Goal: Task Accomplishment & Management: Complete application form

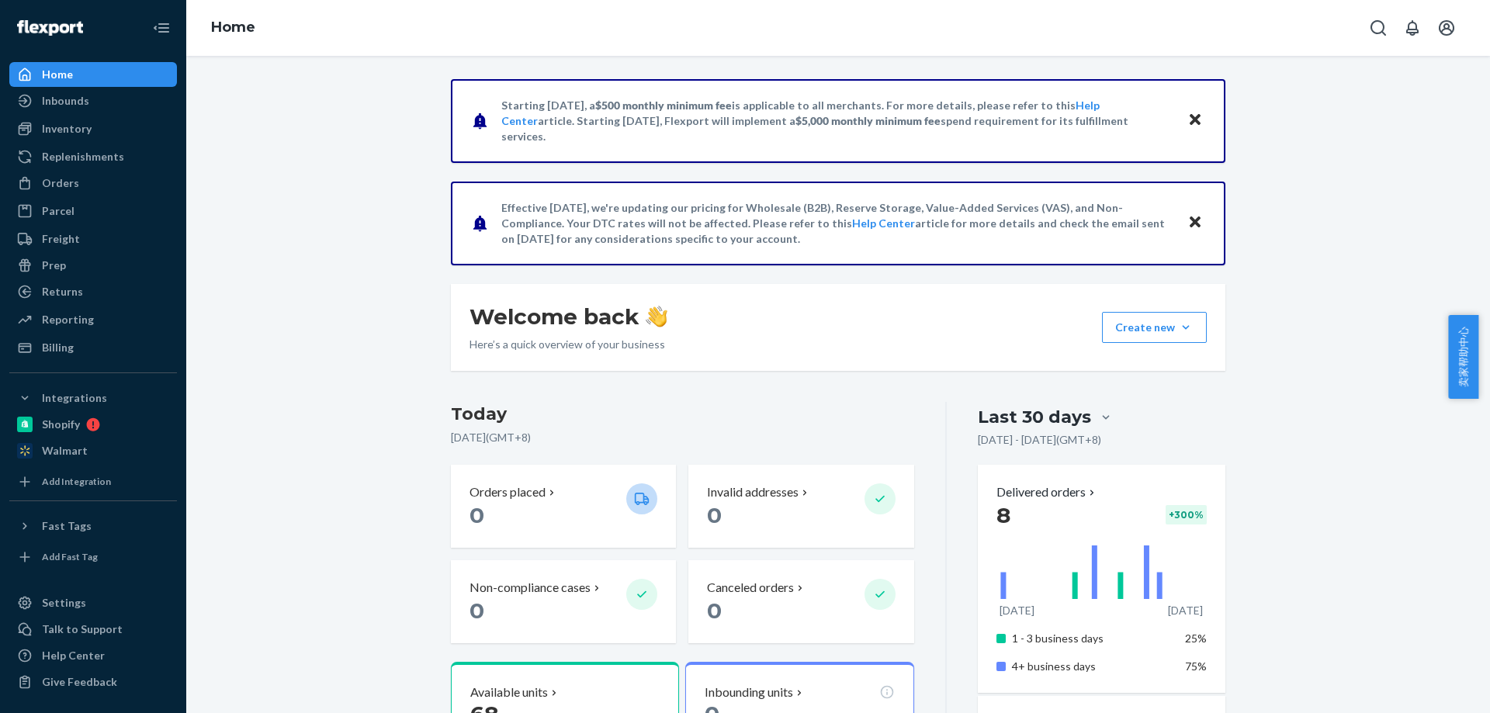
click at [709, 415] on h3 "Today" at bounding box center [682, 414] width 463 height 25
click at [73, 186] on div "Orders" at bounding box center [60, 183] width 37 height 16
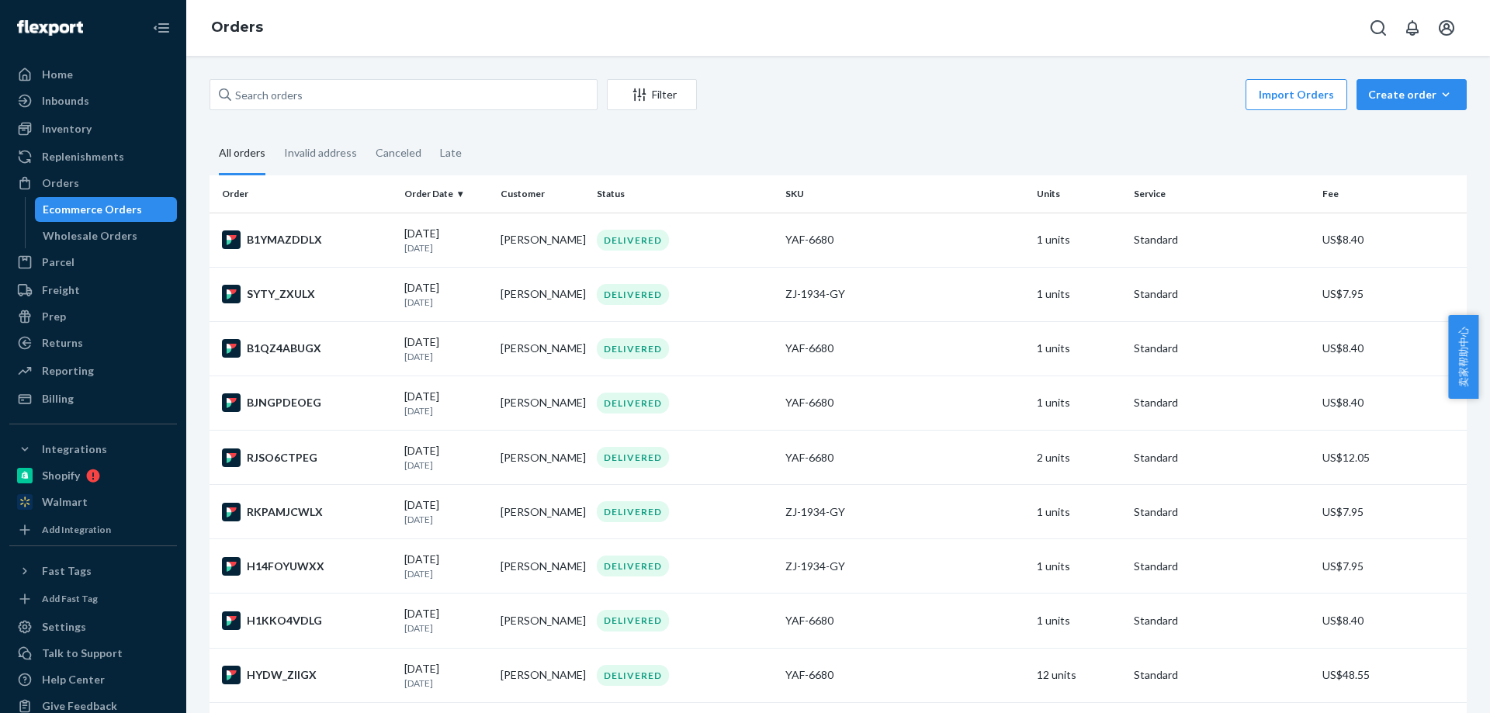
click at [765, 140] on fieldset "All orders Invalid address Canceled Late" at bounding box center [838, 154] width 1257 height 43
click at [1400, 97] on div "Create order" at bounding box center [1411, 95] width 87 height 16
click at [1398, 127] on span "Ecommerce order" at bounding box center [1421, 132] width 96 height 11
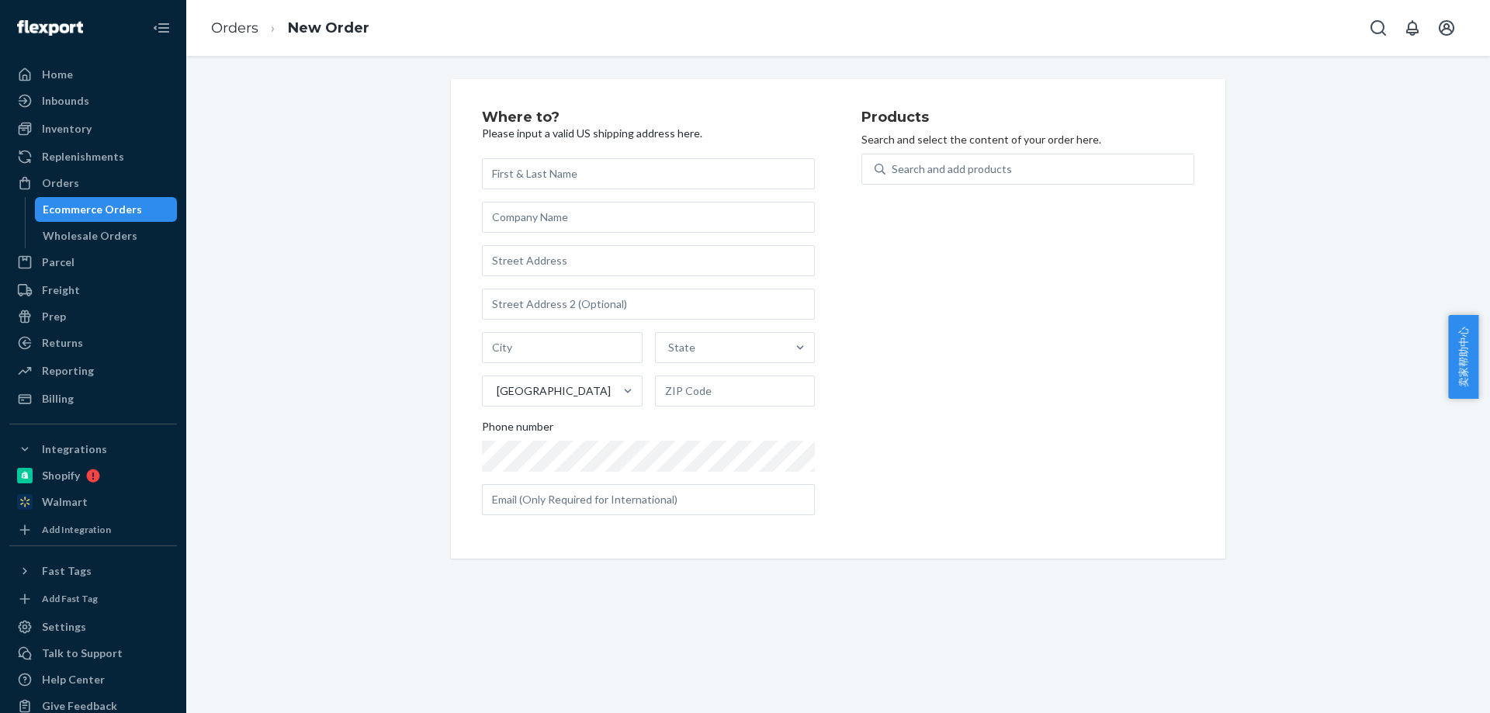
click at [963, 134] on p "Search and select the content of your order here." at bounding box center [1028, 140] width 333 height 16
click at [973, 166] on div "Search and add products" at bounding box center [952, 169] width 120 height 16
click at [893, 166] on input "0 results available. Use Up and Down to choose options, press Enter to select t…" at bounding box center [893, 169] width 2 height 16
paste input "6680"
type input "6680"
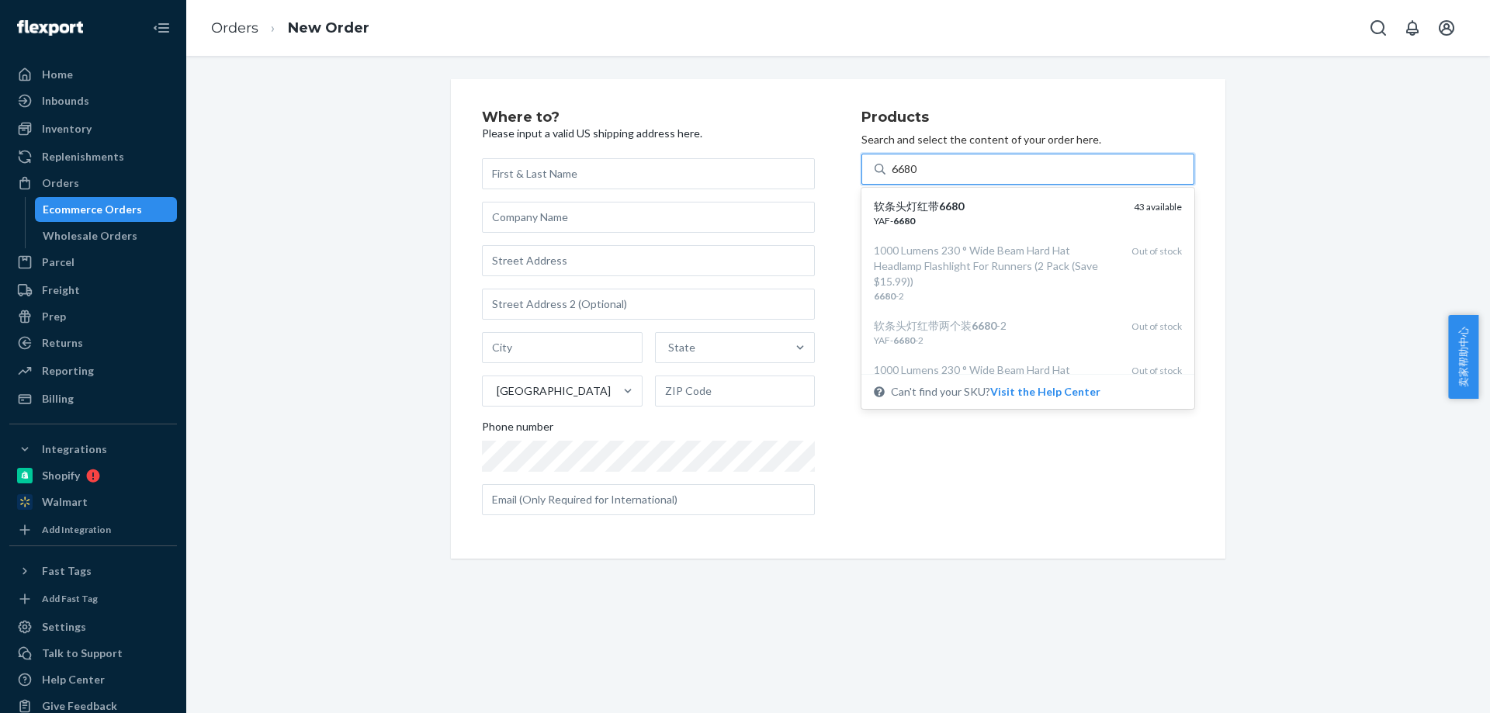
click at [973, 228] on div "软条头灯红带 6680 YAF- 6680 43 available" at bounding box center [1028, 213] width 327 height 44
click at [918, 177] on input "6680" at bounding box center [905, 169] width 26 height 16
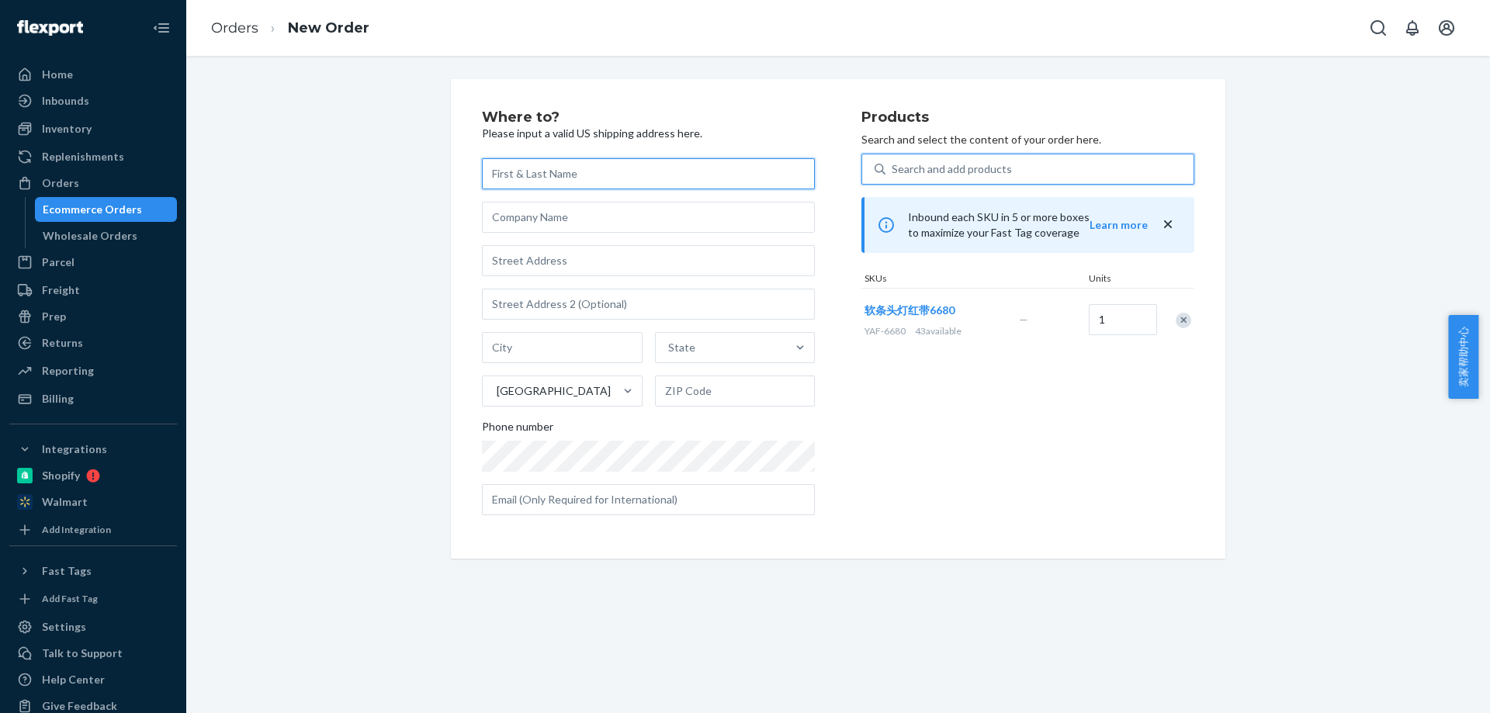
click at [539, 172] on input "text" at bounding box center [648, 173] width 333 height 31
paste input "[PERSON_NAME] [PERSON_NAME]"
drag, startPoint x: 565, startPoint y: 175, endPoint x: 711, endPoint y: 173, distance: 145.9
click at [711, 173] on input "[PERSON_NAME] [PERSON_NAME]" at bounding box center [648, 173] width 333 height 31
type input "[PERSON_NAME]"
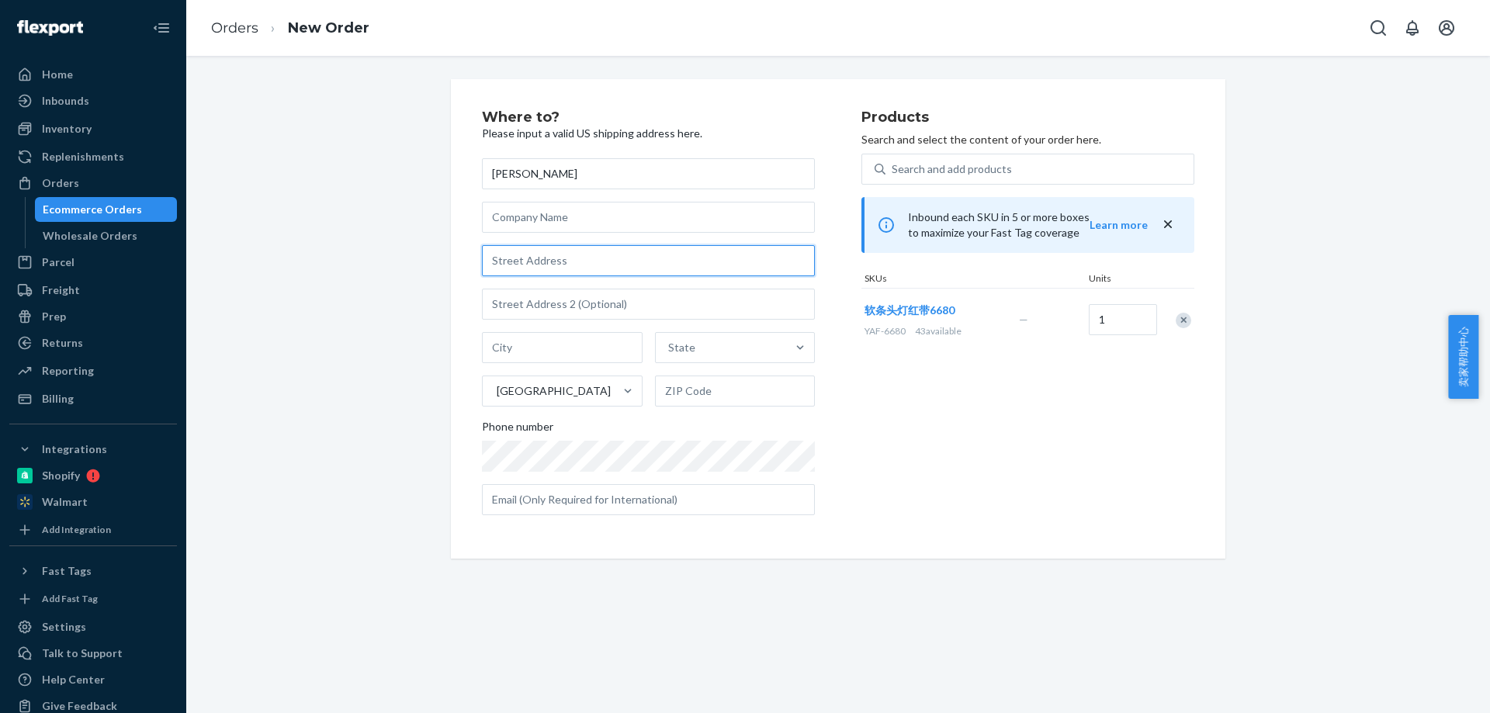
click at [562, 276] on input "text" at bounding box center [648, 260] width 333 height 31
paste input "[STREET_ADDRESS][MEDICAL_DATA]"
type input "[STREET_ADDRESS][MEDICAL_DATA]"
click at [522, 345] on input "text" at bounding box center [562, 347] width 161 height 31
paste input "[GEOGRAPHIC_DATA]"
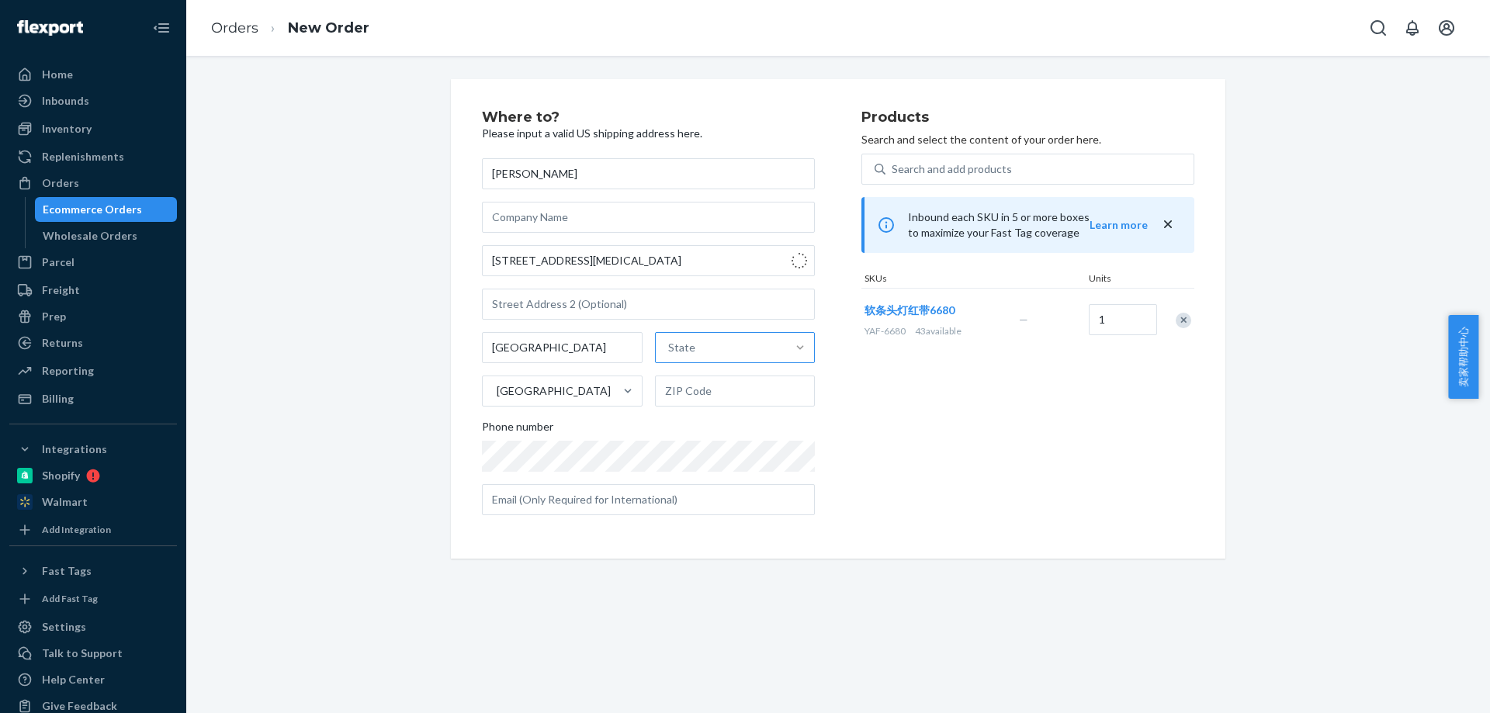
type input "Manassas"
type input "20110"
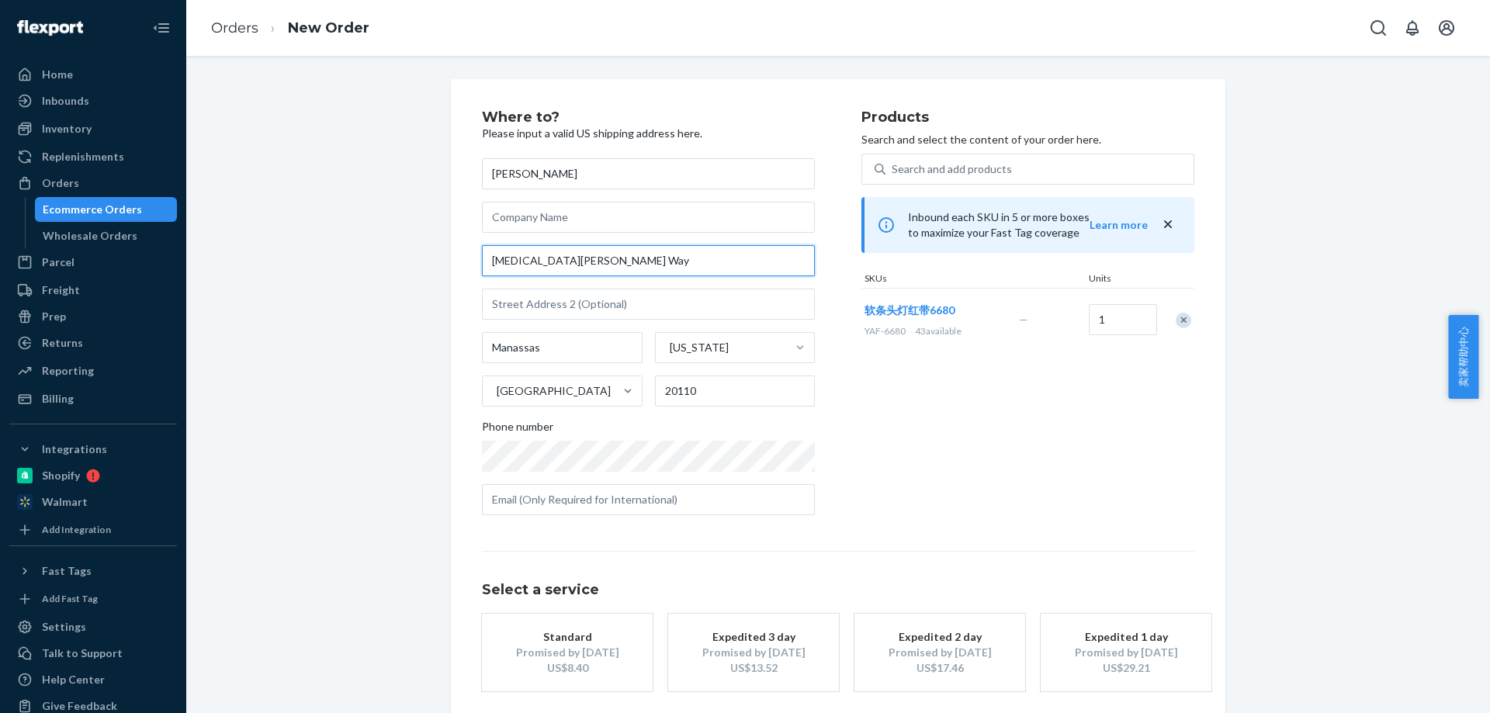
drag, startPoint x: 586, startPoint y: 265, endPoint x: 426, endPoint y: 265, distance: 159.9
click at [426, 265] on div "Where to? Please input a valid US shipping address here. [PERSON_NAME] [MEDICAL…" at bounding box center [838, 432] width 1281 height 706
paste input "356 Witchh"
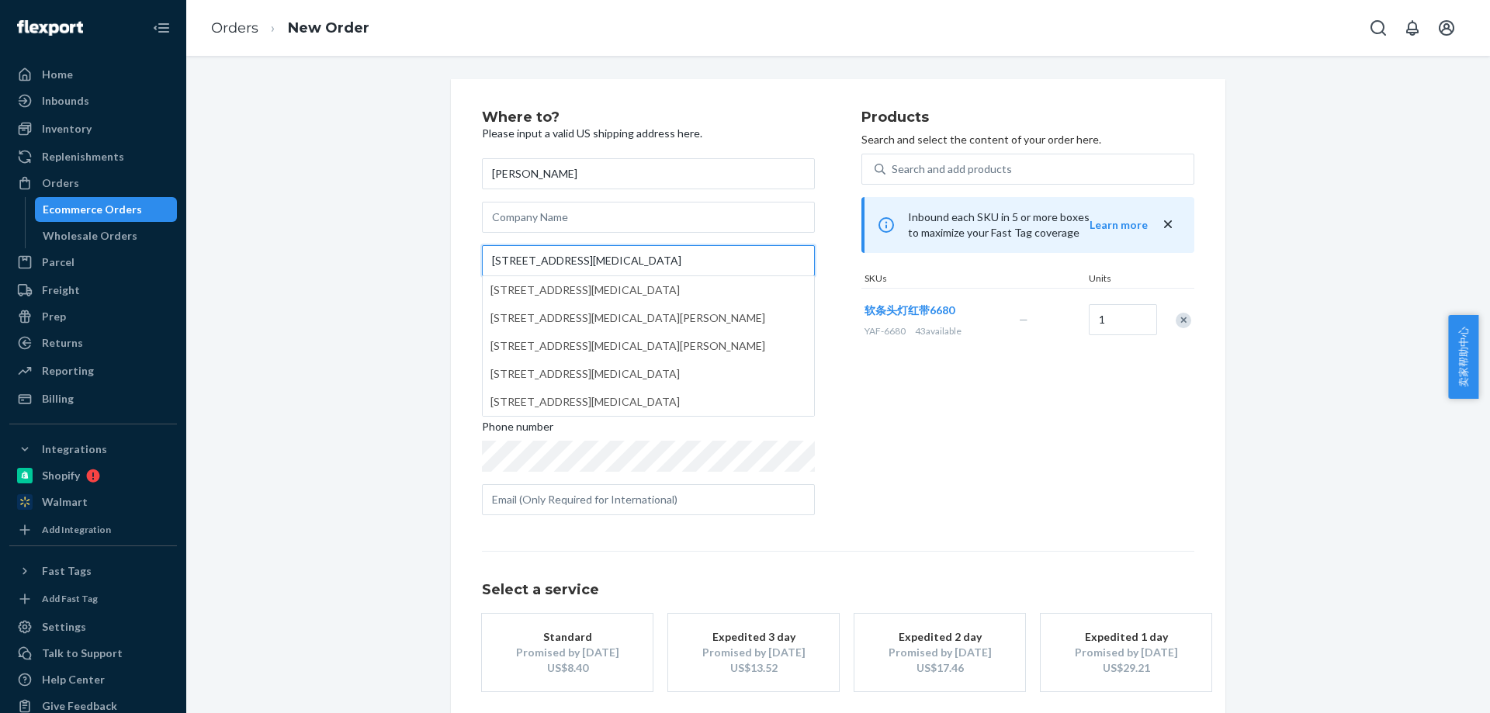
type input "[STREET_ADDRESS][MEDICAL_DATA]"
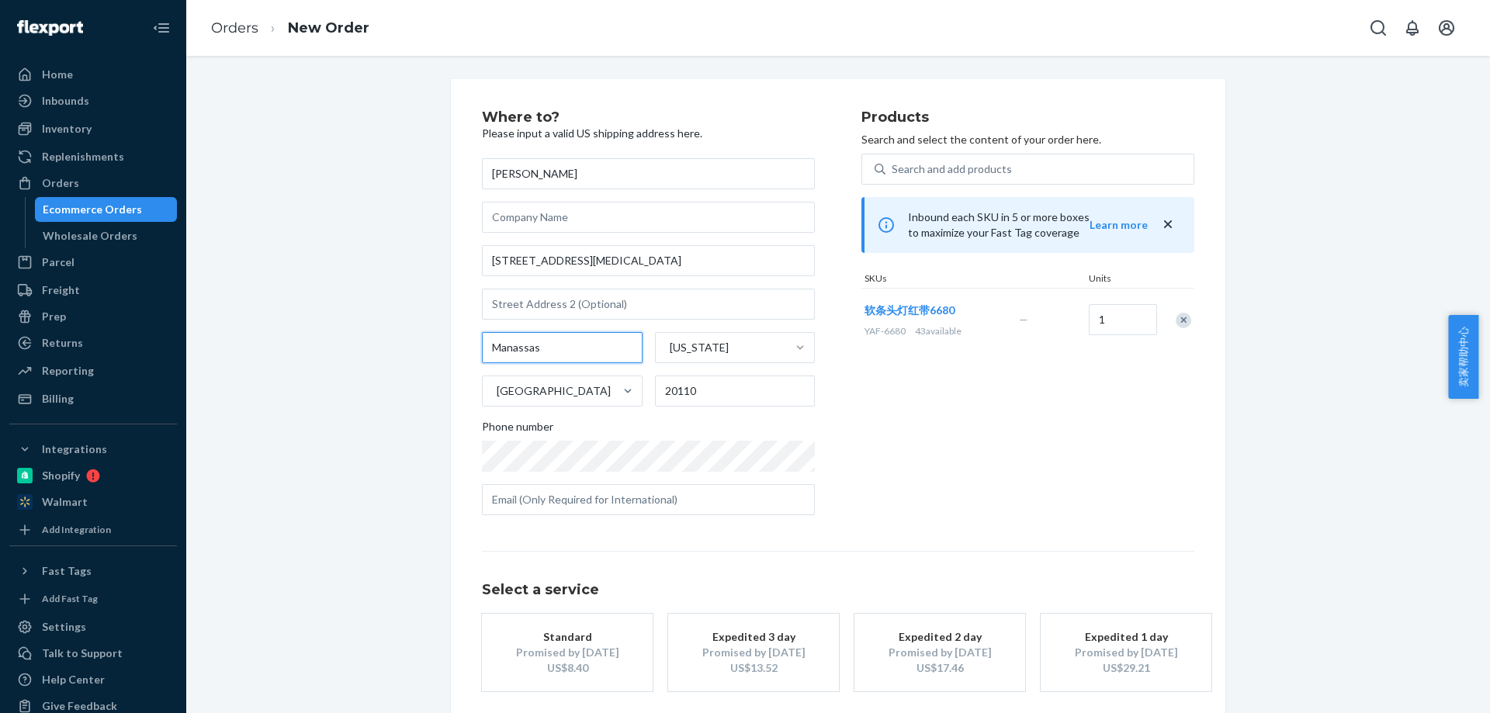
drag, startPoint x: 491, startPoint y: 349, endPoint x: 467, endPoint y: 353, distance: 24.5
click at [386, 344] on div "Where to? Please input a valid US shipping address here. [PERSON_NAME] [STREET_…" at bounding box center [838, 432] width 1281 height 706
paste input "[GEOGRAPHIC_DATA]"
drag, startPoint x: 560, startPoint y: 349, endPoint x: 598, endPoint y: 349, distance: 38.0
click at [598, 349] on input "[GEOGRAPHIC_DATA]" at bounding box center [562, 347] width 161 height 31
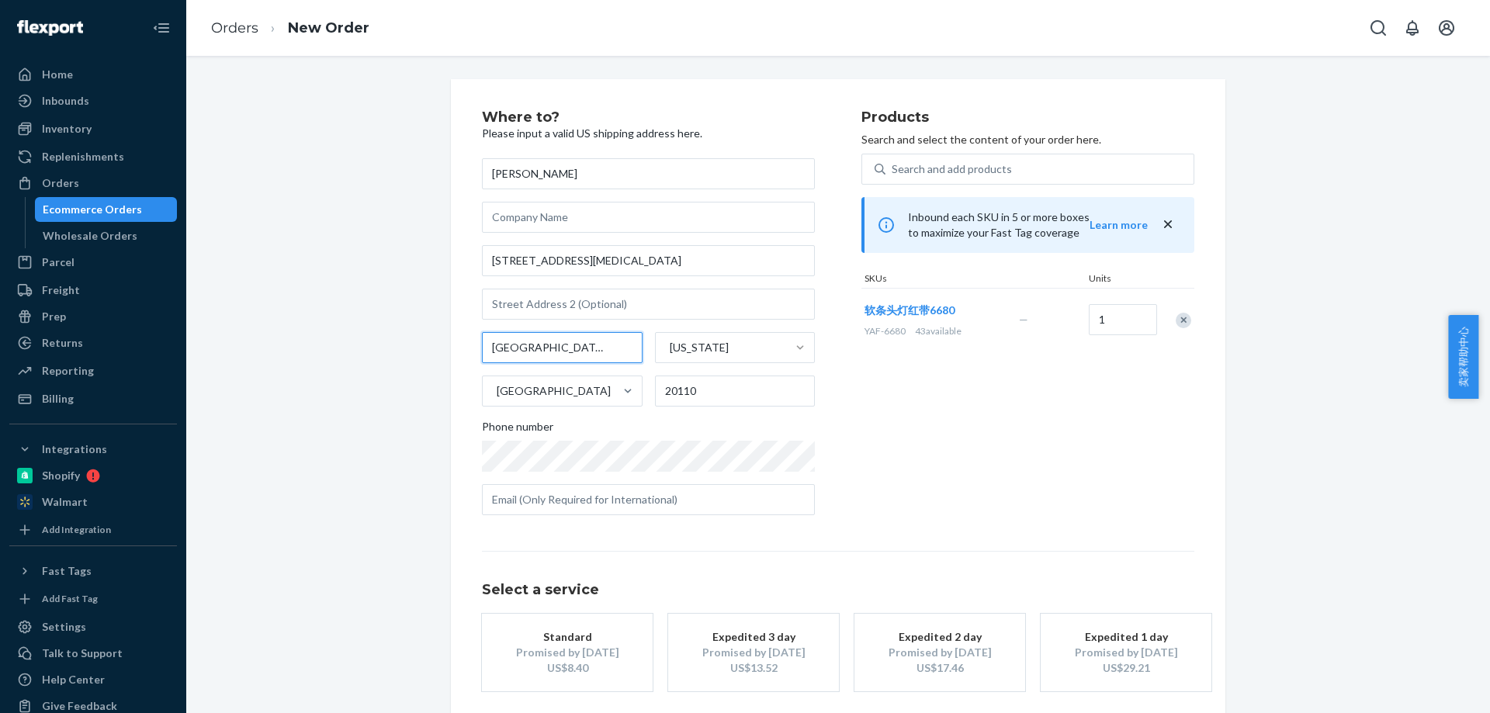
type input "[GEOGRAPHIC_DATA] [GEOGRAPHIC_DATA]"
click at [692, 389] on input "20110" at bounding box center [735, 391] width 161 height 31
drag, startPoint x: 728, startPoint y: 394, endPoint x: 638, endPoint y: 394, distance: 90.0
click at [638, 394] on div "[GEOGRAPHIC_DATA] [GEOGRAPHIC_DATA] [US_STATE] [GEOGRAPHIC_DATA] 20110" at bounding box center [648, 369] width 333 height 75
paste input "78666"
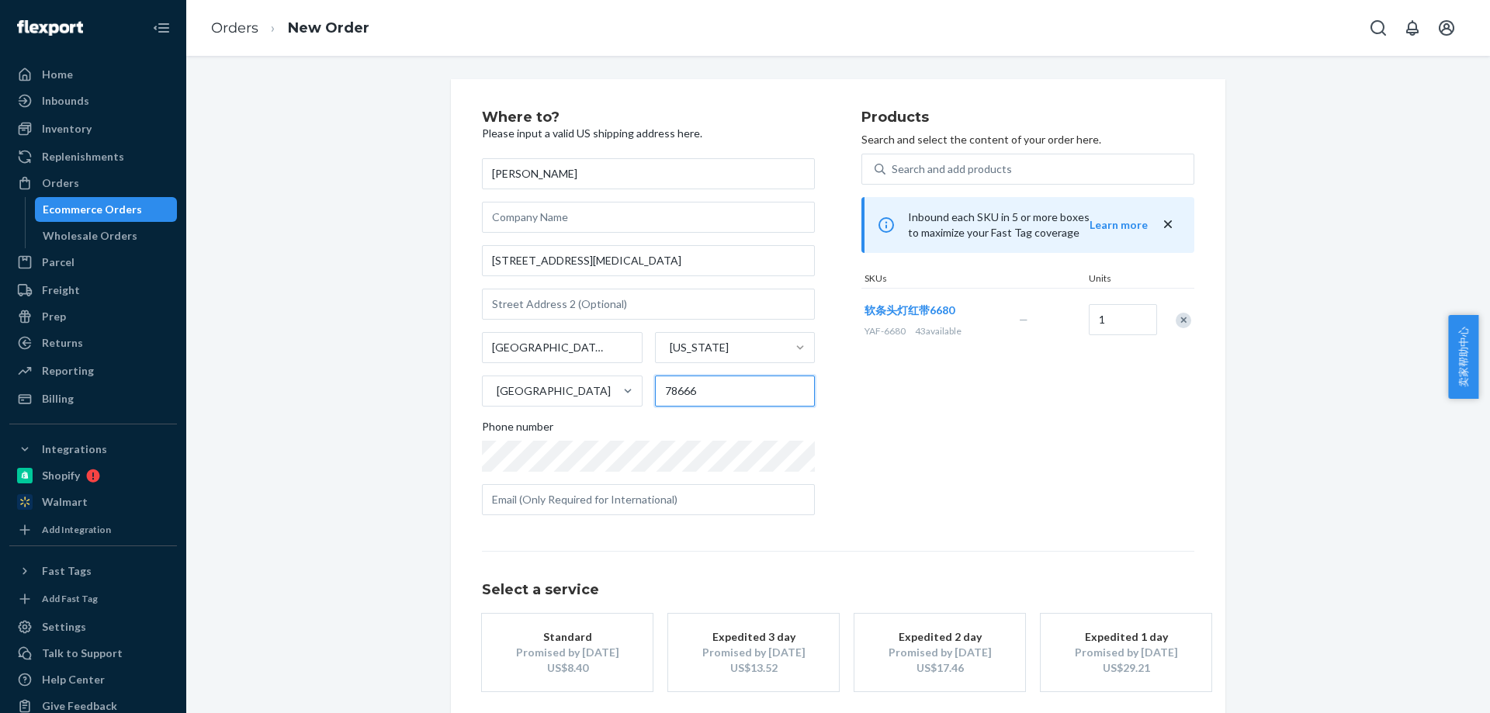
type input "78666"
drag, startPoint x: 545, startPoint y: 346, endPoint x: 553, endPoint y: 346, distance: 8.5
click at [553, 346] on input "[GEOGRAPHIC_DATA] [GEOGRAPHIC_DATA]" at bounding box center [562, 347] width 161 height 31
type input "San Marcos"
click at [734, 356] on div "[US_STATE]" at bounding box center [721, 347] width 131 height 31
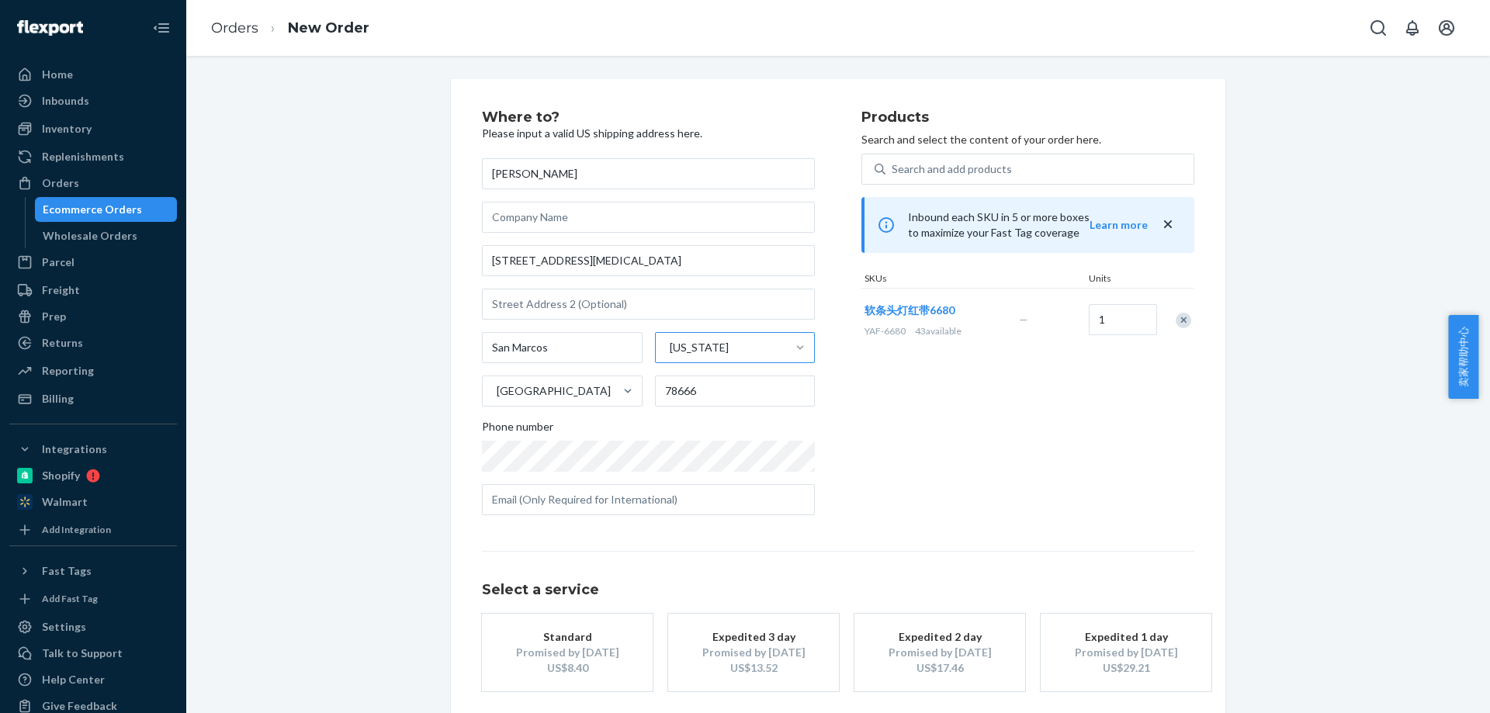
click at [670, 356] on input "[US_STATE]" at bounding box center [669, 348] width 2 height 16
drag, startPoint x: 720, startPoint y: 346, endPoint x: 625, endPoint y: 344, distance: 95.5
click at [625, 344] on div "San Marcos 0 results available. Select is focused ,type to refine list, press D…" at bounding box center [648, 369] width 333 height 75
drag, startPoint x: 665, startPoint y: 350, endPoint x: 720, endPoint y: 351, distance: 54.3
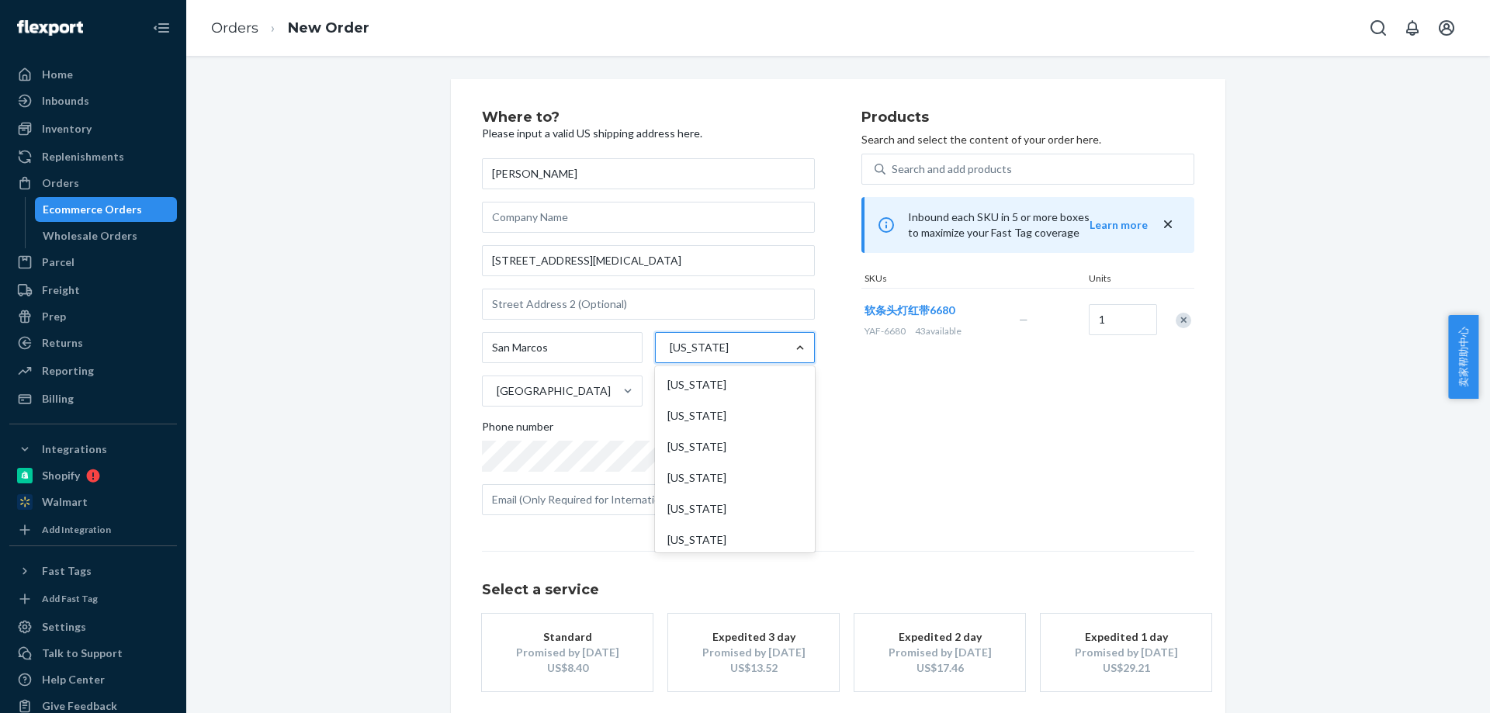
click at [720, 351] on div "[US_STATE]" at bounding box center [721, 347] width 131 height 31
click at [670, 351] on input "option [US_STATE] focused, 0 of 59. 59 results available. Use Up and Down to ch…" at bounding box center [669, 348] width 2 height 16
paste input "[GEOGRAPHIC_DATA]"
type input "[GEOGRAPHIC_DATA]"
click at [687, 383] on div "[US_STATE]" at bounding box center [733, 384] width 157 height 31
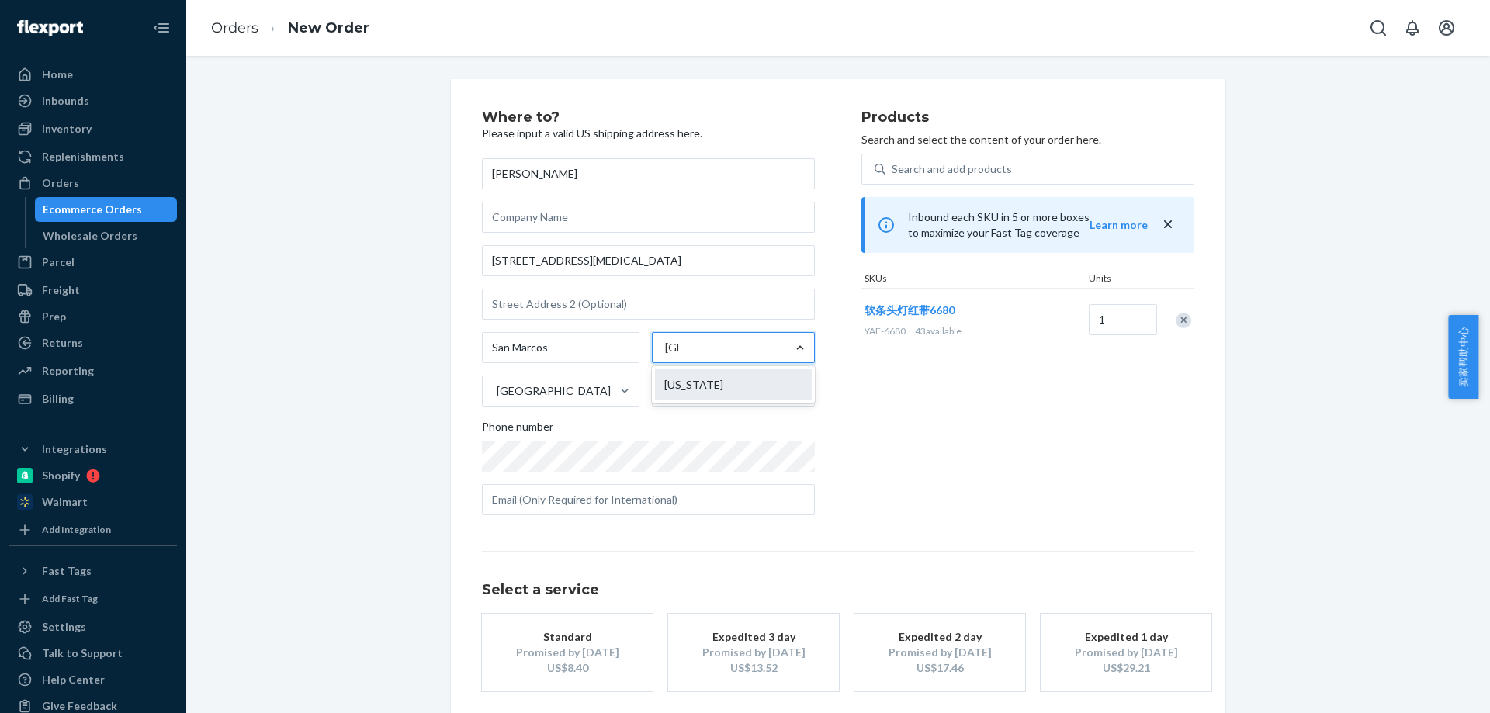
click at [680, 356] on input "[GEOGRAPHIC_DATA]" at bounding box center [672, 348] width 15 height 16
click at [589, 662] on div "US$8.40" at bounding box center [567, 669] width 124 height 16
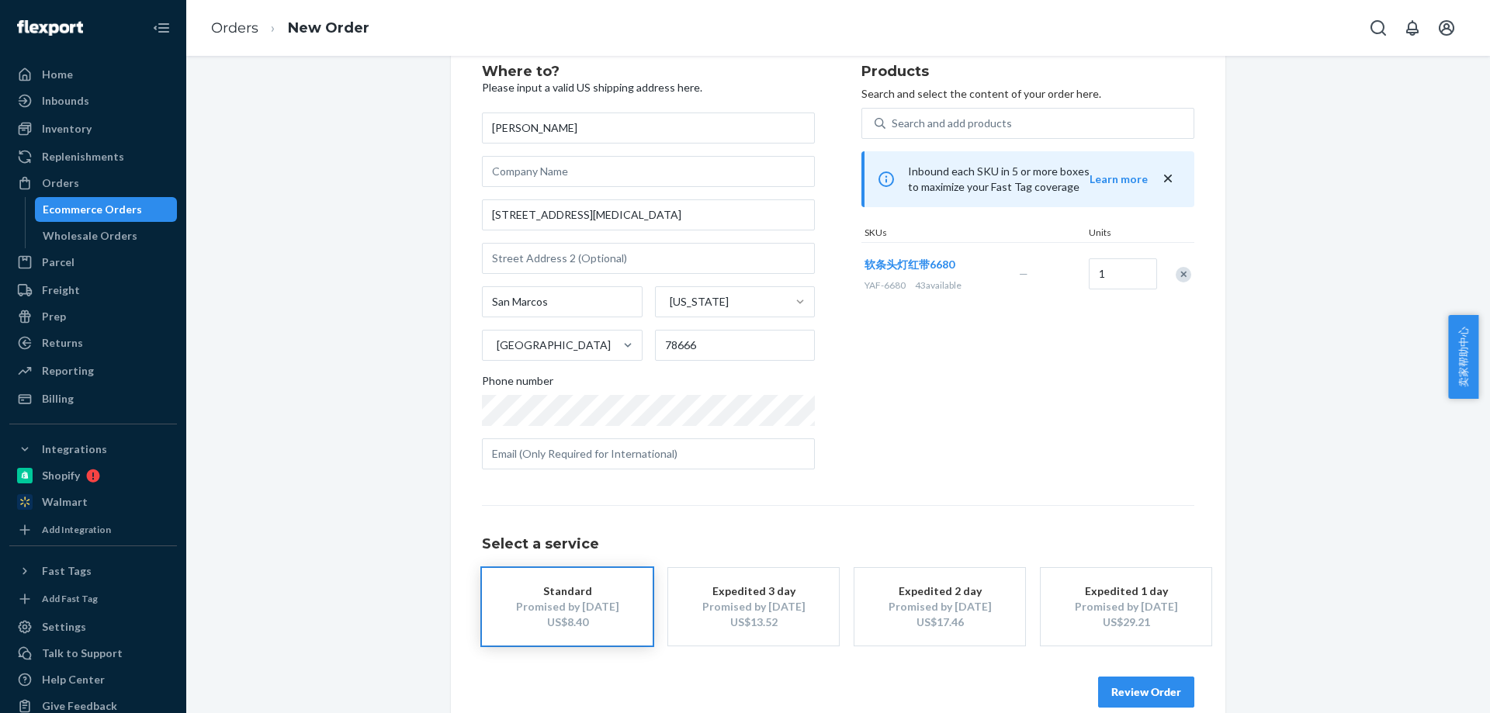
scroll to position [71, 0]
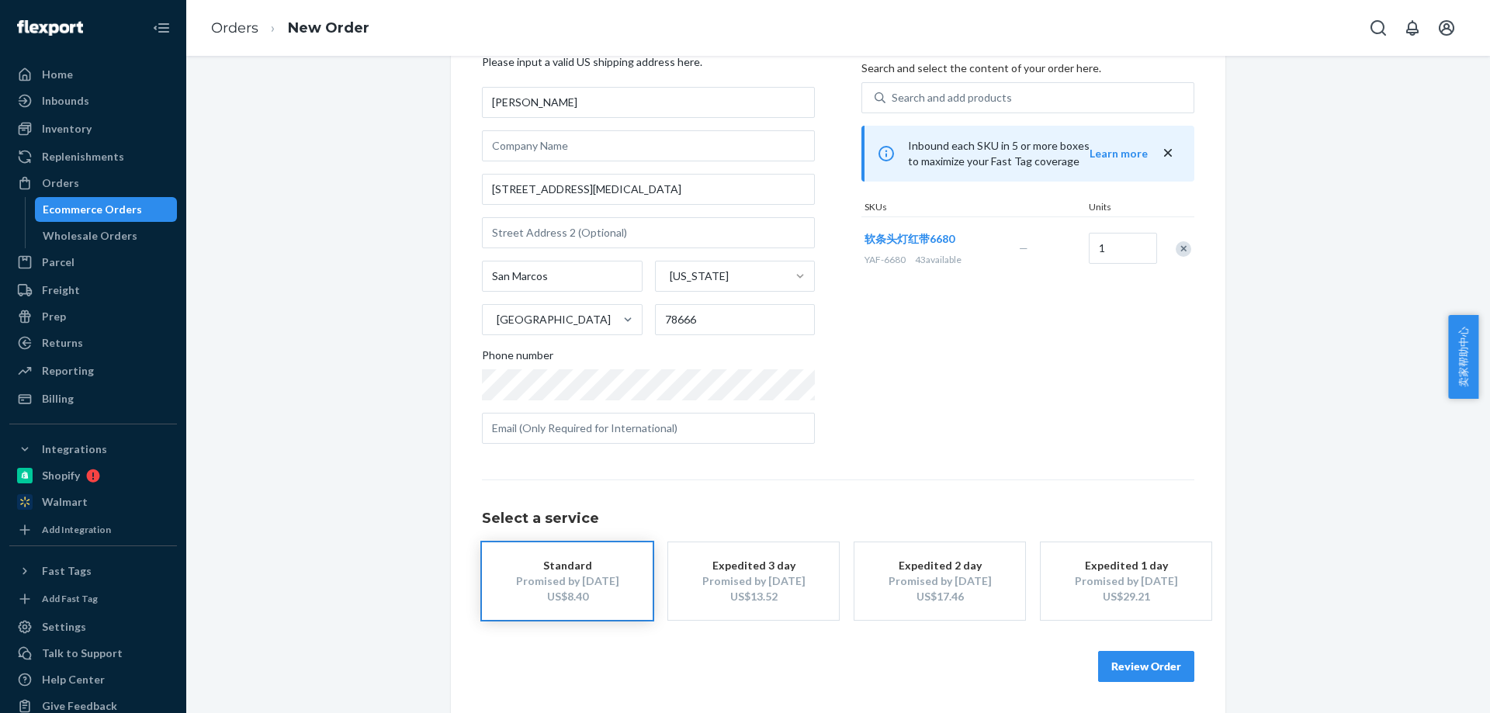
click at [1151, 667] on button "Review Order" at bounding box center [1146, 666] width 96 height 31
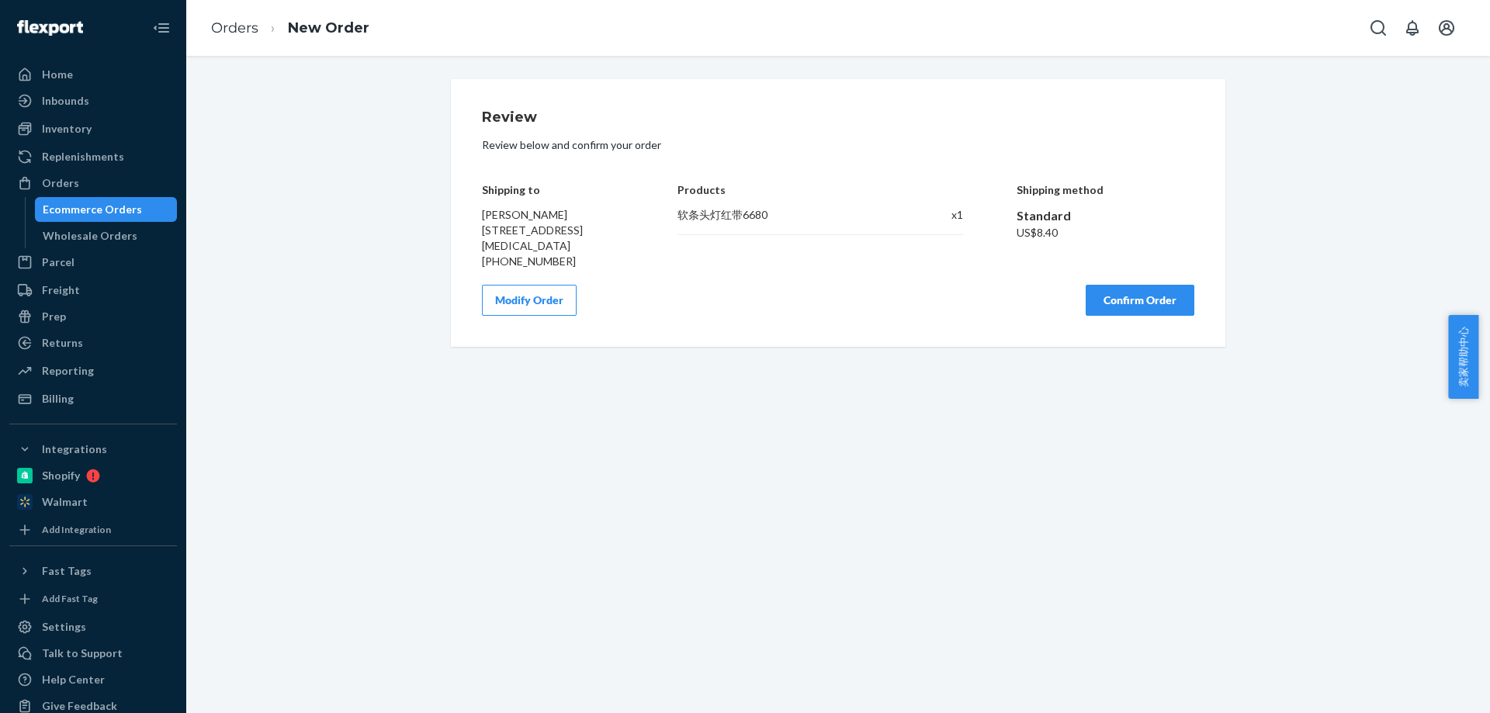
click at [1114, 307] on button "Confirm Order" at bounding box center [1140, 300] width 109 height 31
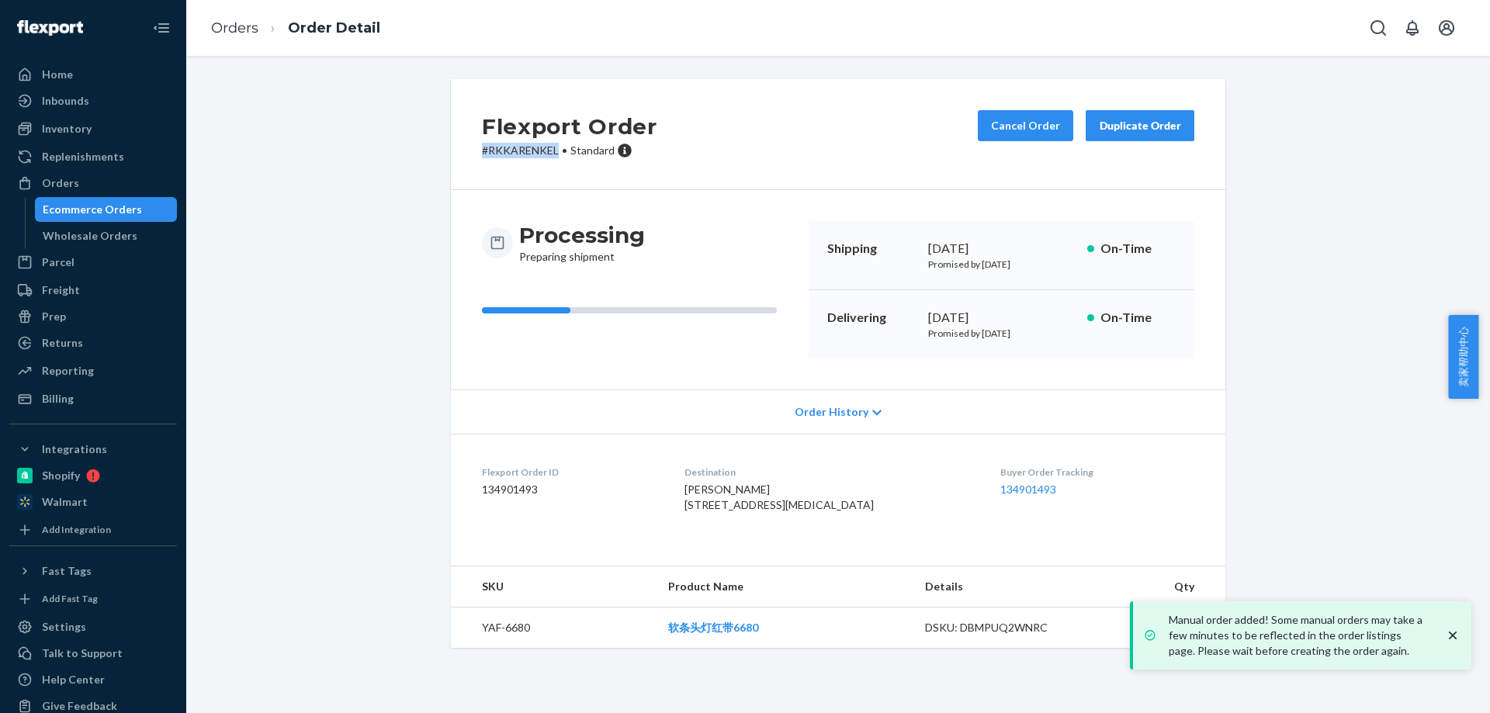
drag, startPoint x: 476, startPoint y: 151, endPoint x: 552, endPoint y: 154, distance: 76.2
click at [552, 154] on p "# RKKARENKEL • Standard" at bounding box center [569, 151] width 175 height 16
copy p "# RKKARENKEL"
